Goal: Task Accomplishment & Management: Manage account settings

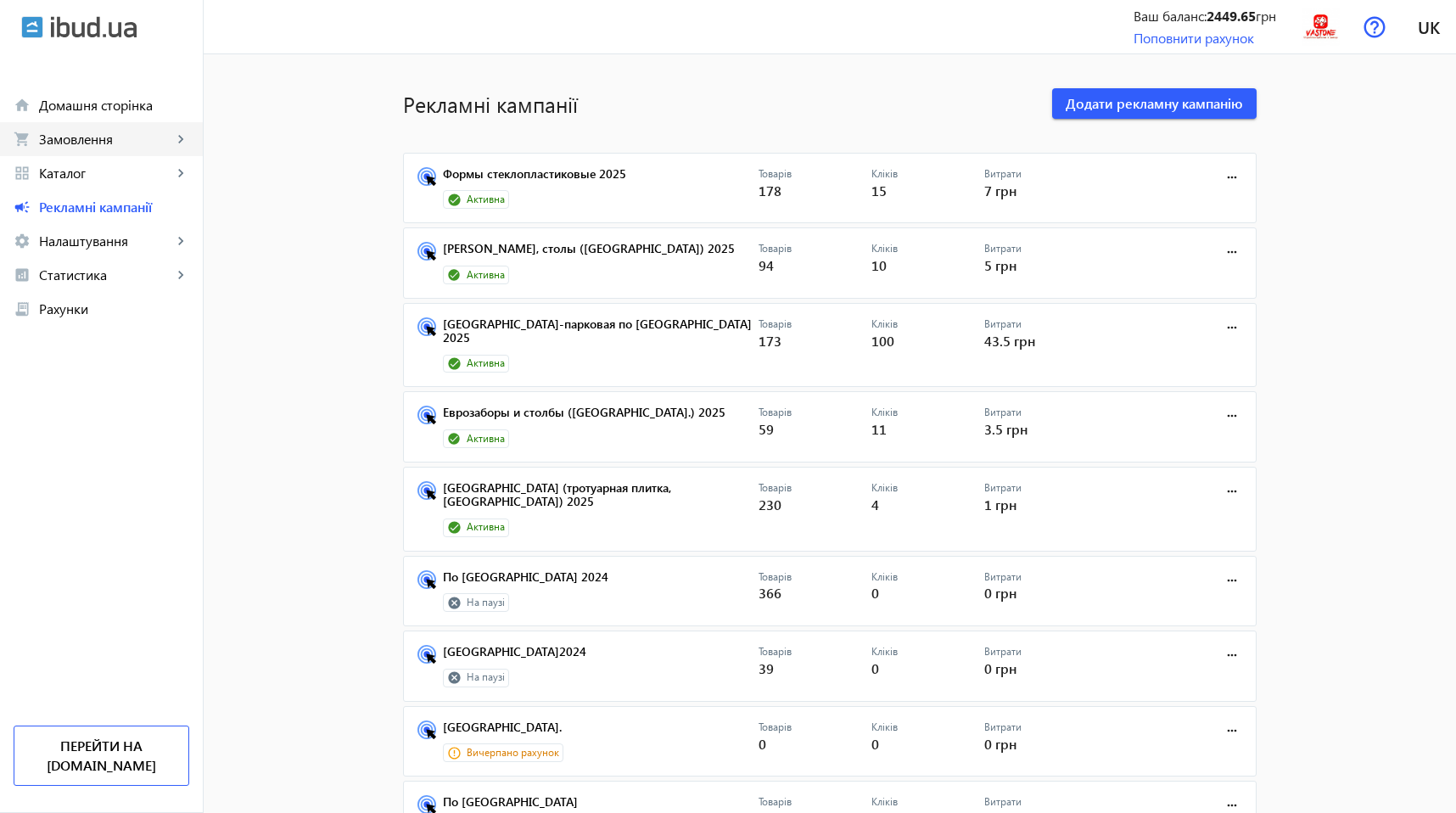
click at [117, 129] on link "shopping_cart Замовлення keyboard_arrow_right" at bounding box center [101, 139] width 203 height 34
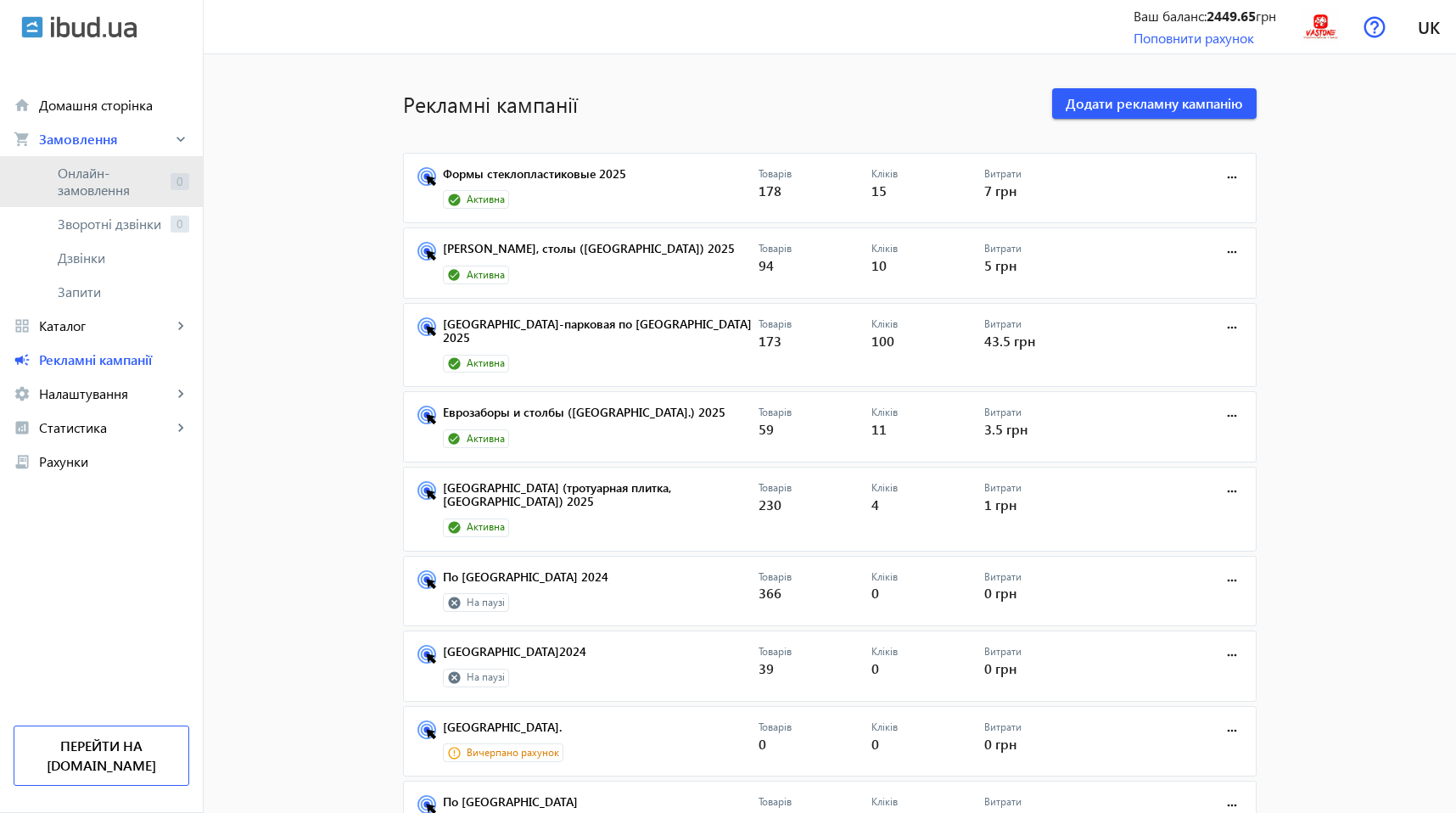
click at [121, 177] on span "Онлайн-замовлення" at bounding box center [110, 182] width 106 height 34
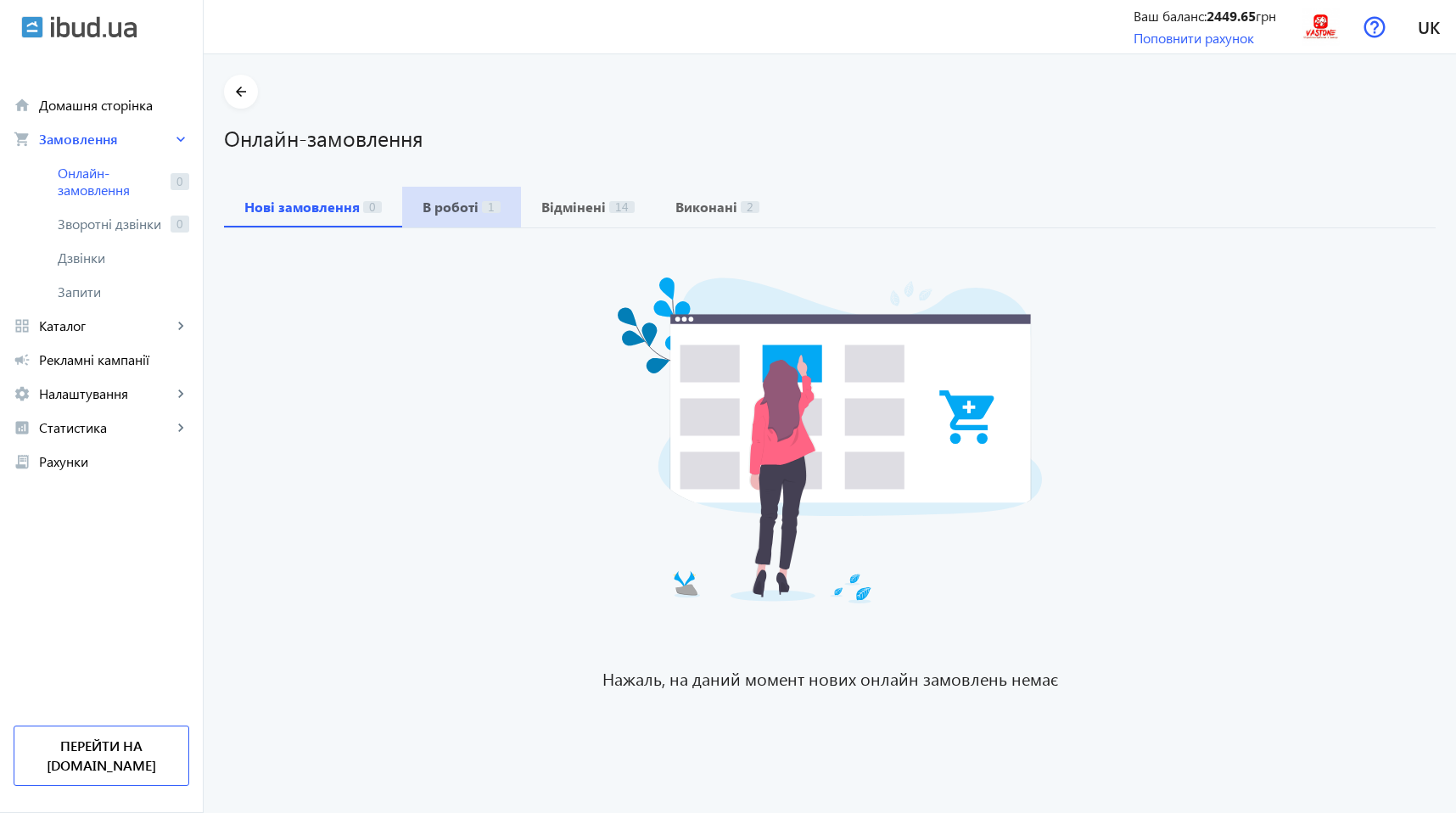
click at [441, 221] on span "В роботі 1" at bounding box center [462, 207] width 78 height 41
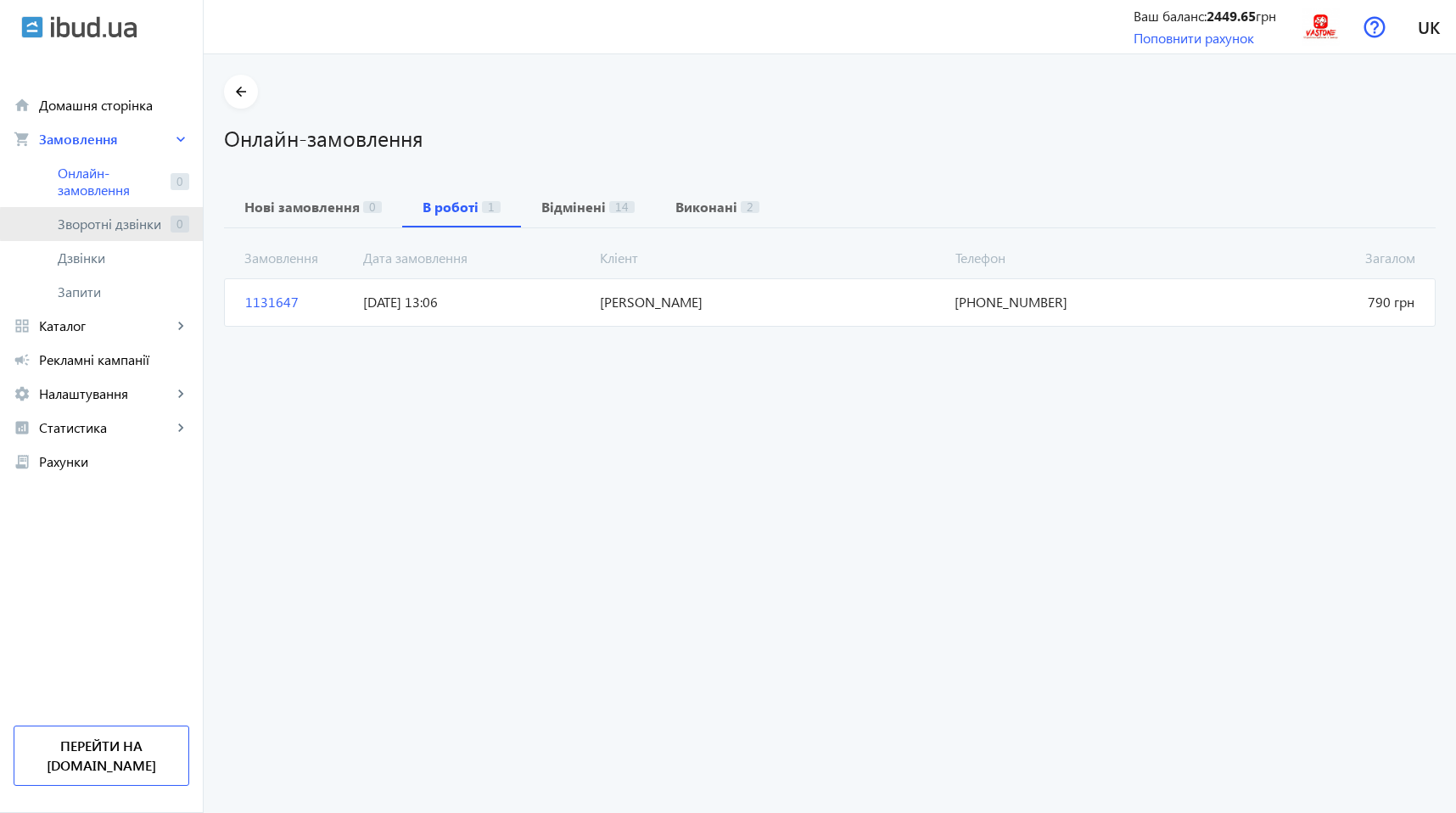
click at [136, 224] on span "Зворотні дзвінки" at bounding box center [110, 224] width 106 height 17
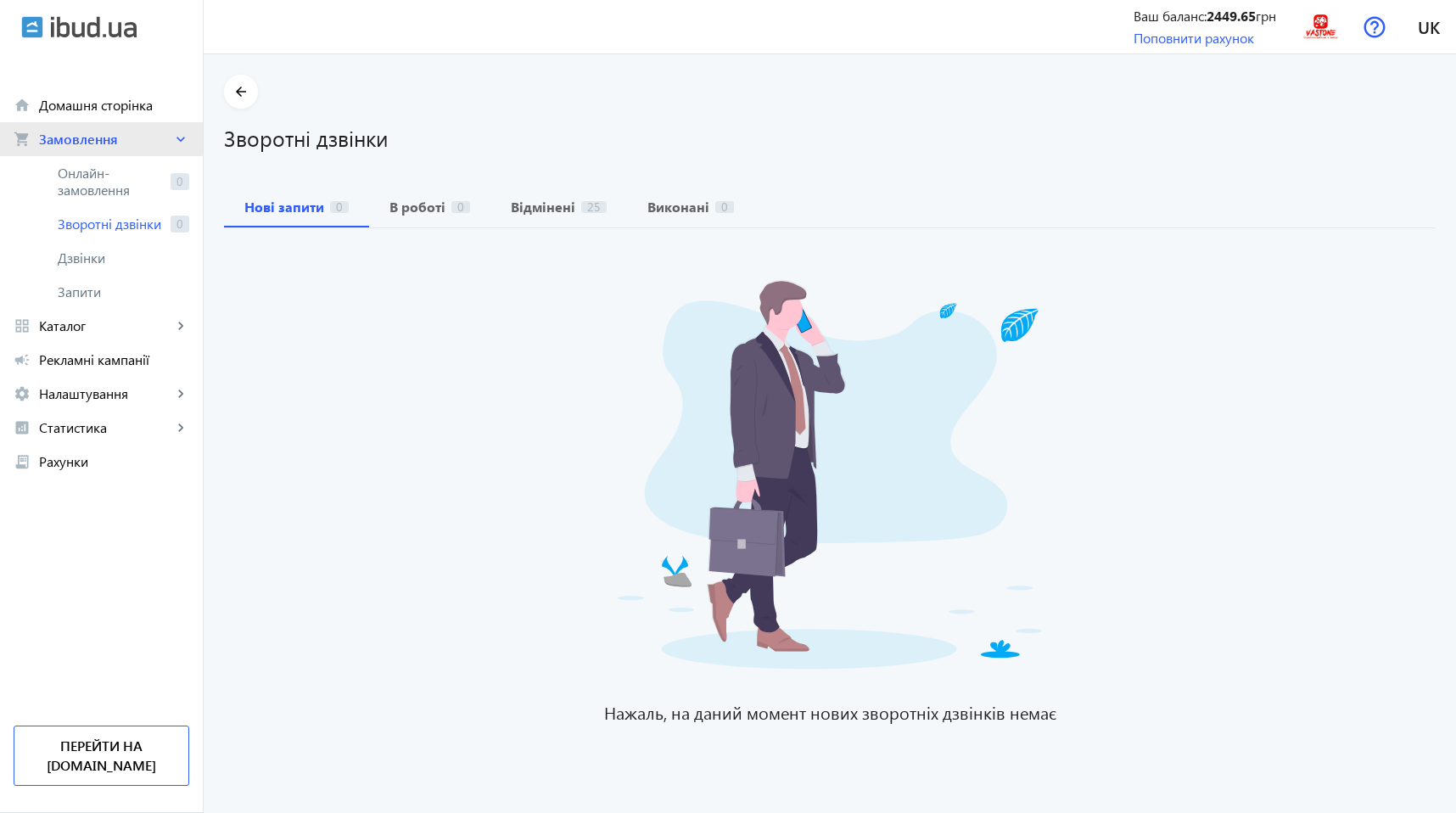
click at [69, 133] on span "Замовлення" at bounding box center [106, 139] width 133 height 17
